Goal: Information Seeking & Learning: Learn about a topic

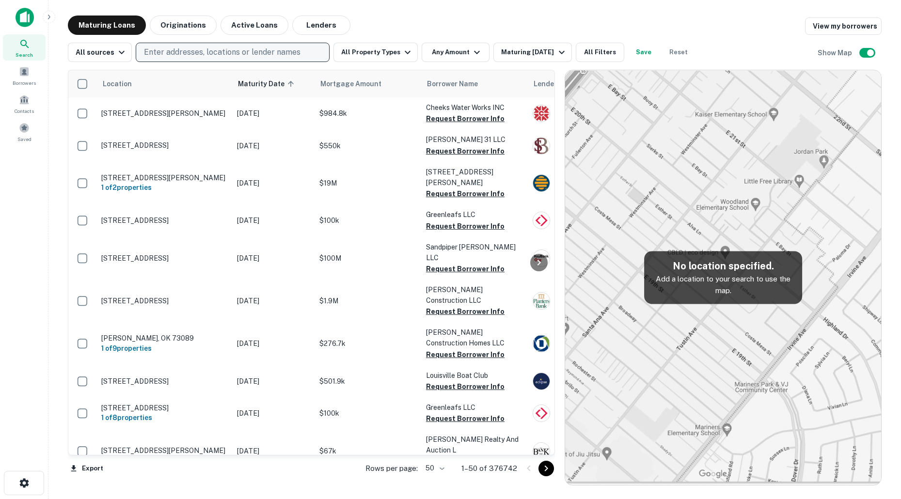
click at [224, 47] on p "Enter addresses, locations or lender names" at bounding box center [222, 53] width 157 height 12
type input "**********"
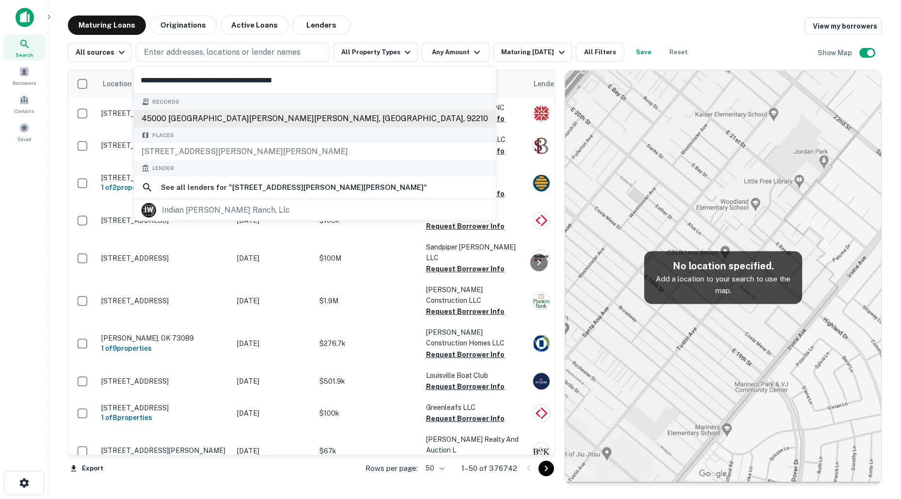
click at [244, 121] on div "45000 indian wells ln, indian wells, ca, 92210" at bounding box center [315, 118] width 362 height 17
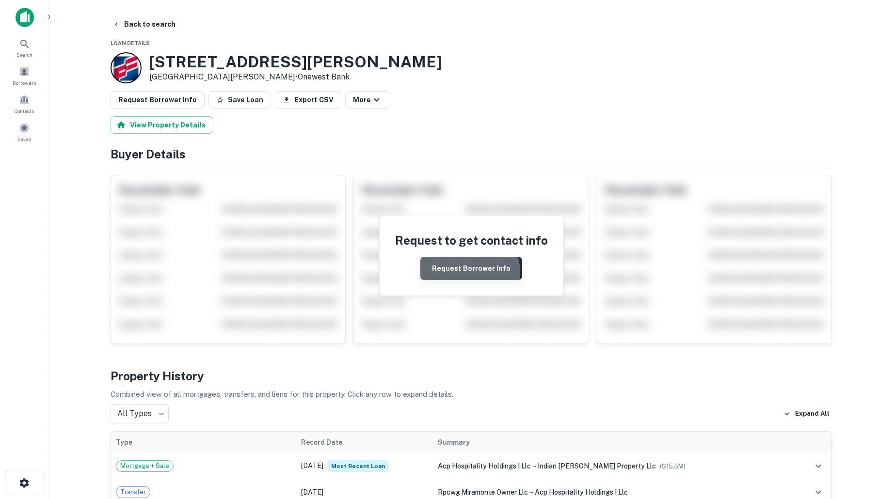
click at [464, 273] on button "Request Borrower Info" at bounding box center [471, 268] width 102 height 23
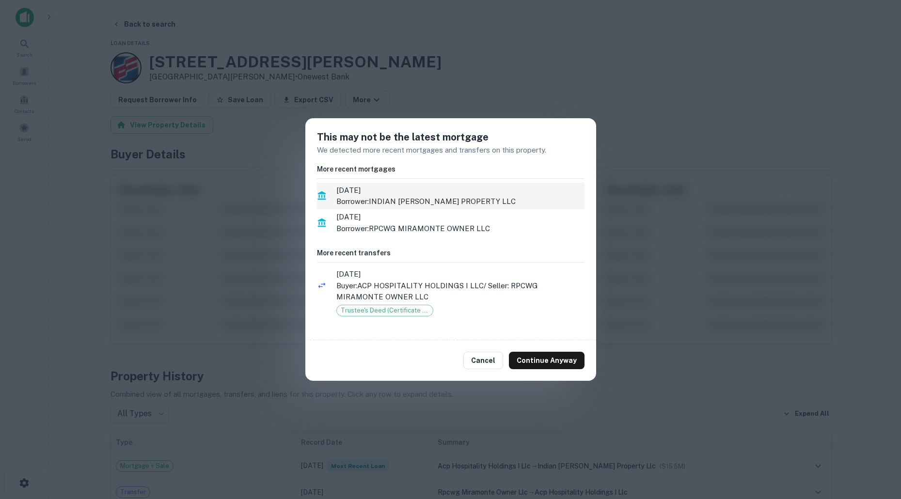
click at [402, 199] on p "Borrower: INDIAN WELLS PROPERTY LLC" at bounding box center [460, 202] width 248 height 12
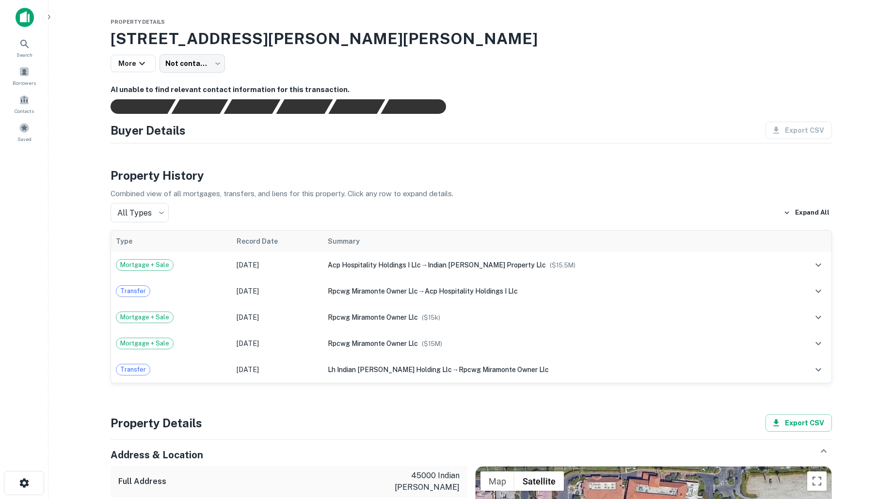
drag, startPoint x: 176, startPoint y: 270, endPoint x: 551, endPoint y: 184, distance: 384.8
click at [551, 184] on div "Property History Combined view of all mortgages, transfers, and liens for this …" at bounding box center [471, 275] width 721 height 217
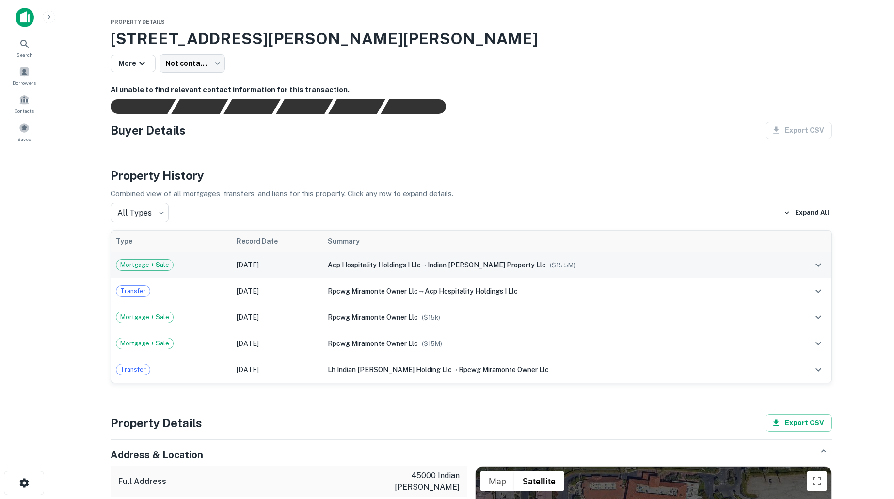
click at [814, 263] on icon "expand row" at bounding box center [818, 265] width 12 height 12
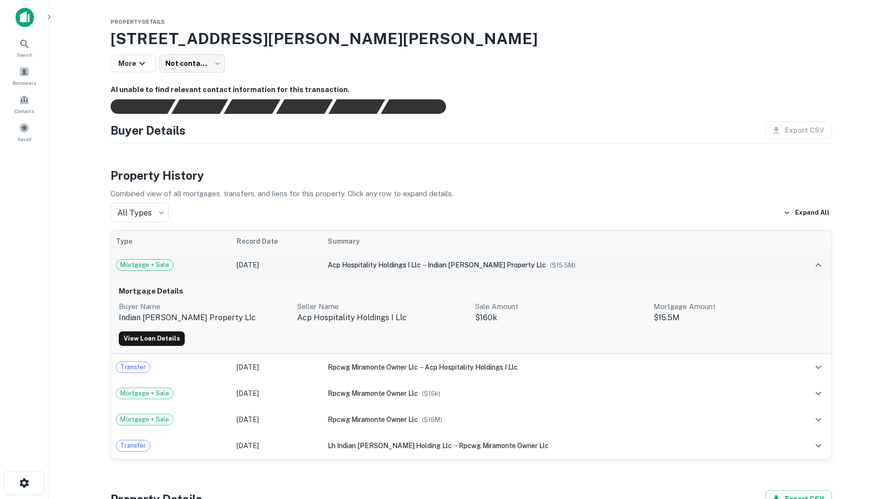
click at [351, 322] on p "acp hospitality holdings i llc" at bounding box center [382, 318] width 171 height 12
click at [508, 336] on div "View Loan Details" at bounding box center [471, 339] width 705 height 15
click at [731, 267] on div "acp hospitality holdings i llc → indian wells property llc ($ 15.5M )" at bounding box center [554, 265] width 452 height 11
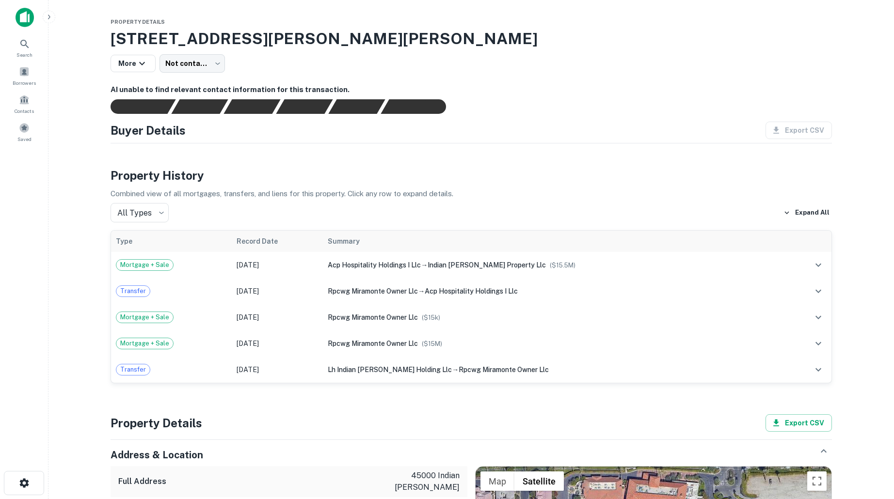
click at [822, 262] on icon "expand row" at bounding box center [818, 265] width 12 height 12
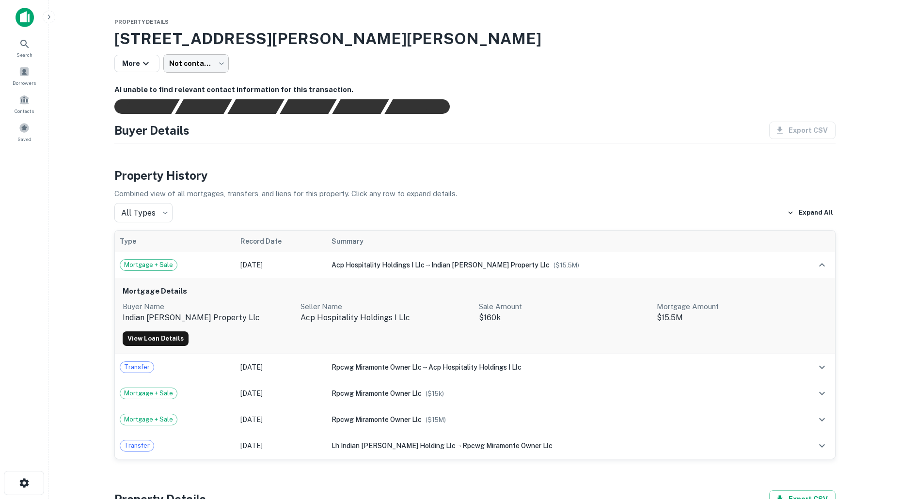
click at [196, 67] on body "Search Borrowers Contacts Saved Property Details 45000 Indian Wells Ln, Indian …" at bounding box center [450, 249] width 901 height 499
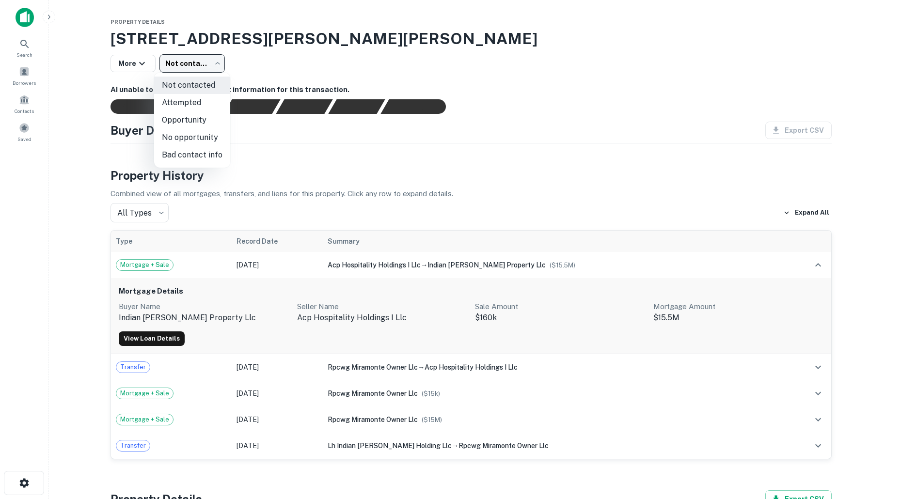
click at [196, 67] on div at bounding box center [450, 249] width 901 height 499
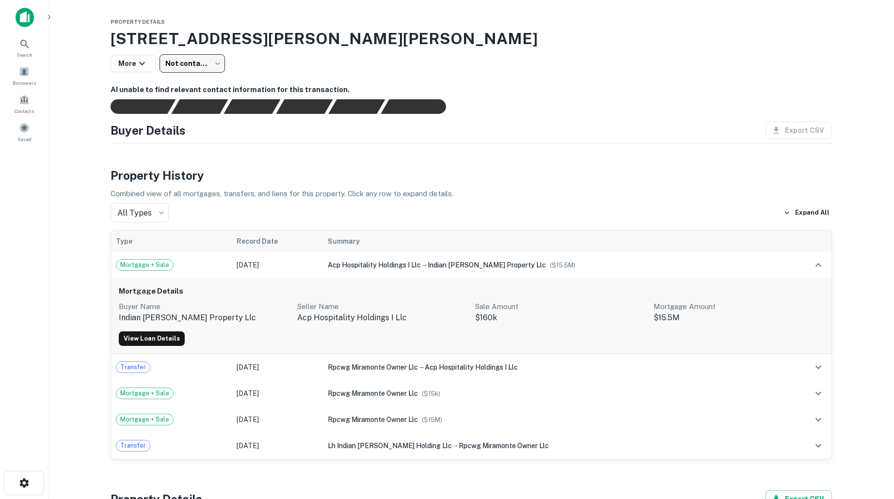
click at [208, 67] on body "Search Borrowers Contacts Saved Property Details 45000 Indian Wells Ln, Indian …" at bounding box center [447, 249] width 894 height 499
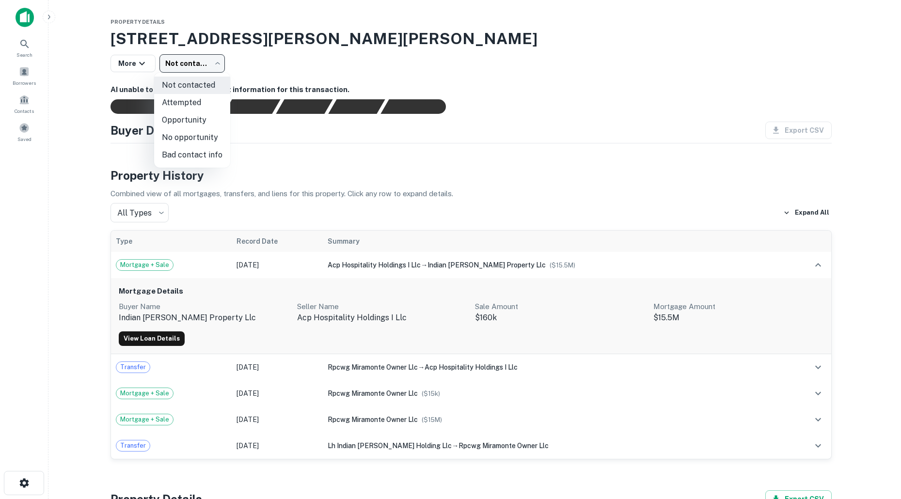
click at [199, 66] on div at bounding box center [450, 249] width 901 height 499
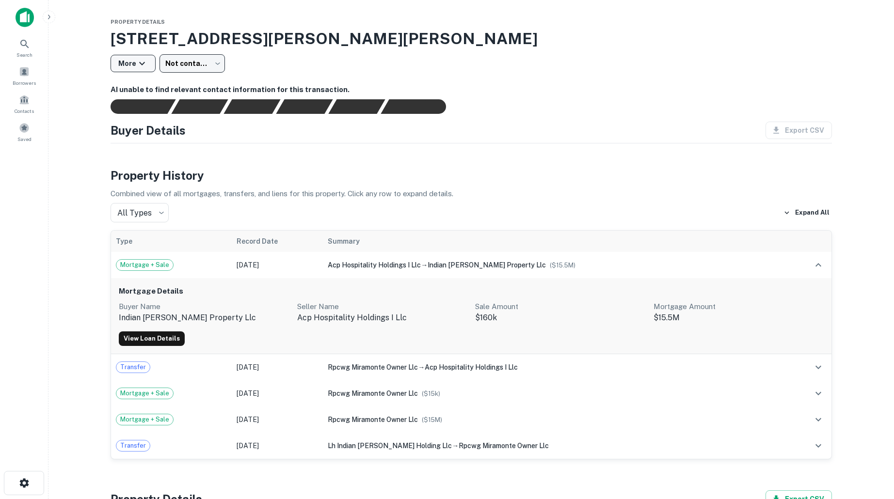
click at [136, 59] on icon "button" at bounding box center [142, 64] width 12 height 12
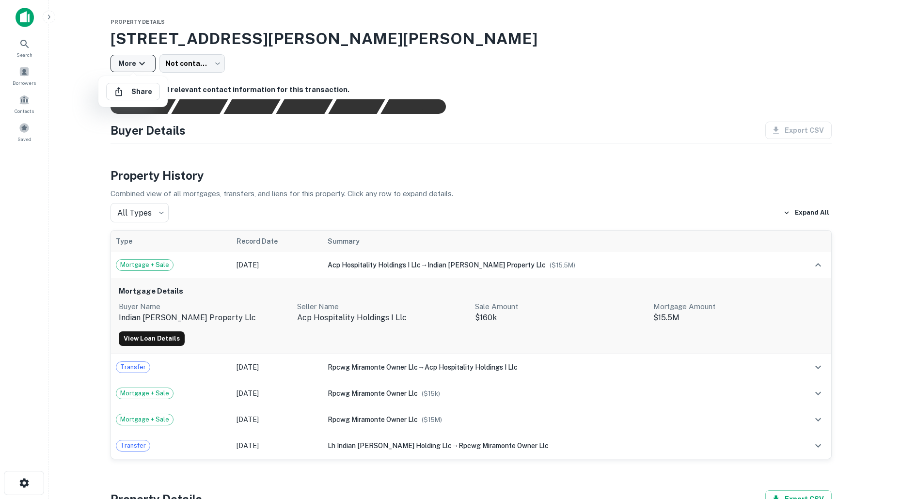
click at [135, 59] on div at bounding box center [450, 249] width 901 height 499
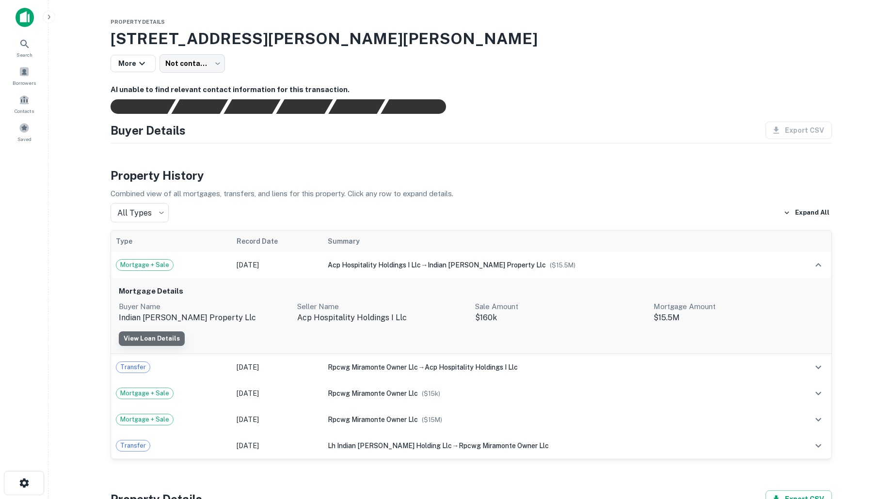
click at [174, 340] on link "View Loan Details" at bounding box center [152, 339] width 66 height 15
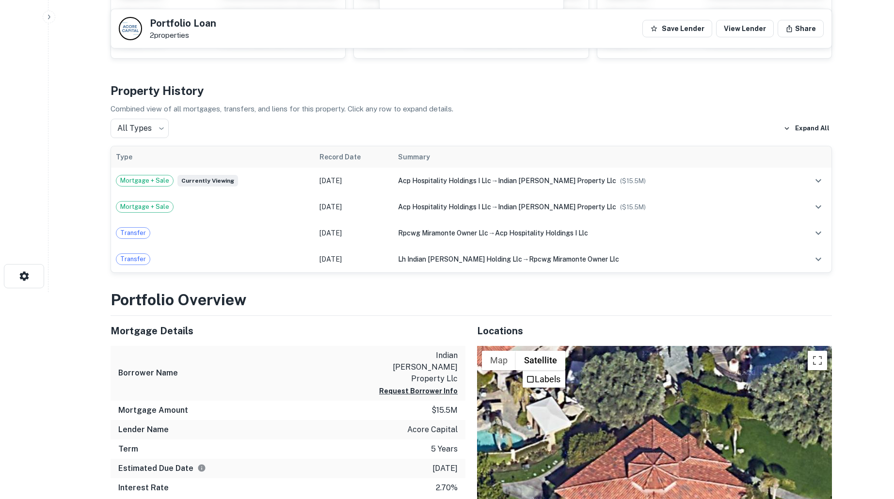
scroll to position [145, 0]
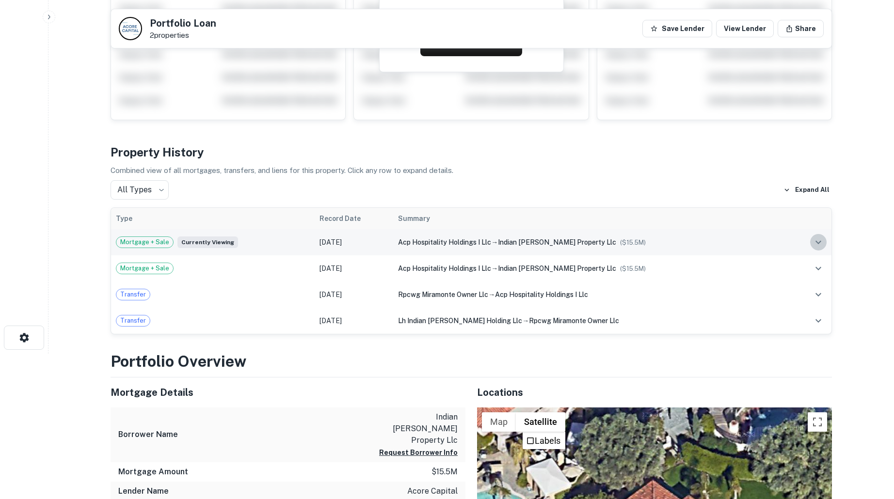
click at [817, 244] on icon "expand row" at bounding box center [818, 243] width 12 height 12
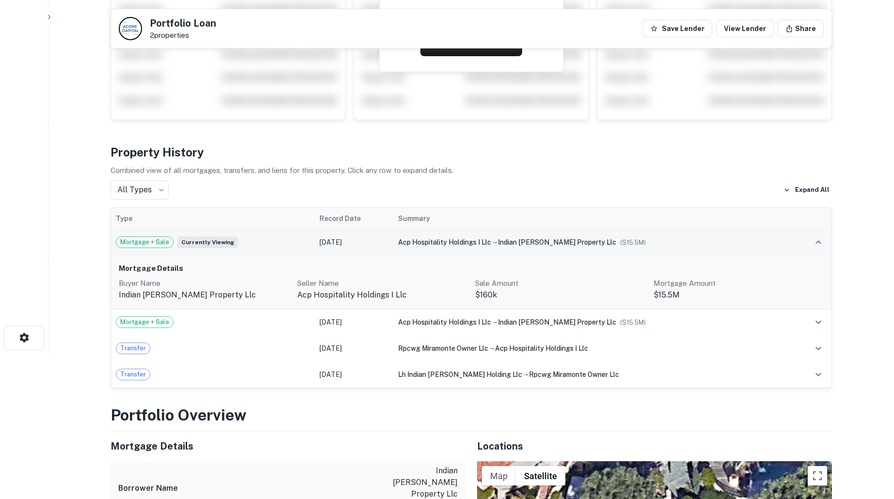
click at [817, 244] on icon "expand row" at bounding box center [818, 243] width 12 height 12
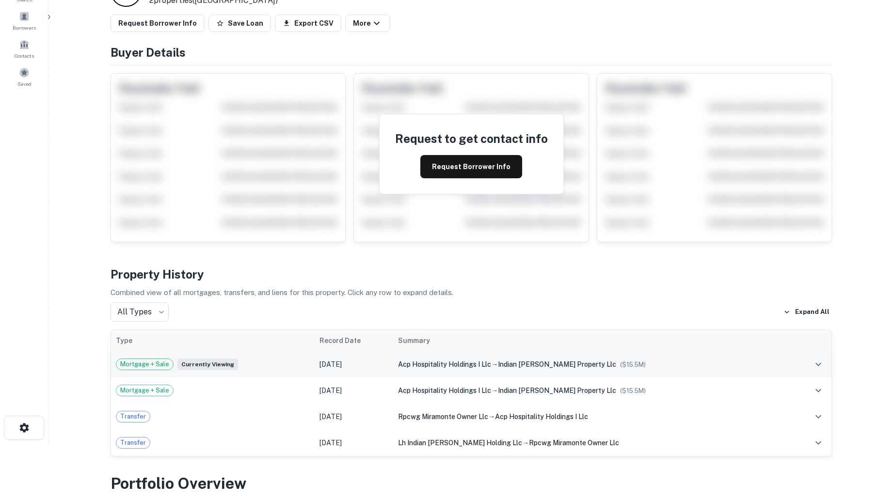
scroll to position [0, 0]
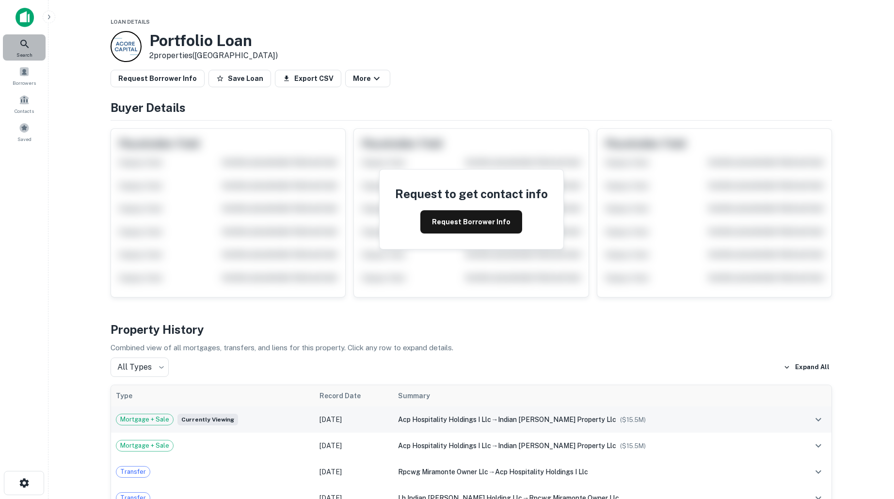
click at [23, 53] on span "Search" at bounding box center [24, 55] width 16 height 8
